Goal: Navigation & Orientation: Find specific page/section

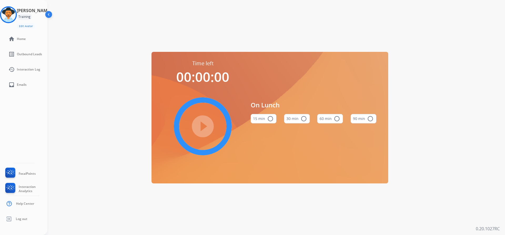
click at [32, 17] on div "Training" at bounding box center [24, 17] width 15 height 6
click at [12, 13] on img at bounding box center [8, 14] width 15 height 15
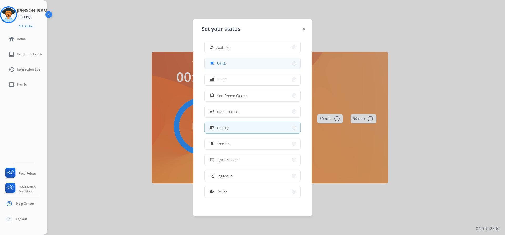
click at [220, 62] on span "Break" at bounding box center [220, 64] width 9 height 6
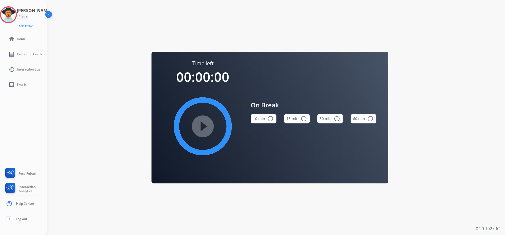
click at [23, 10] on div "[PERSON_NAME] Break Edit Avatar Agent: [PERSON_NAME] Profile: Extend_Training CS" at bounding box center [23, 17] width 47 height 23
click at [9, 14] on img at bounding box center [8, 14] width 15 height 15
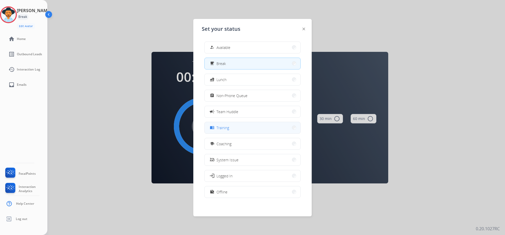
click at [234, 125] on button "menu_book Training" at bounding box center [252, 127] width 96 height 11
